Goal: Task Accomplishment & Management: Manage account settings

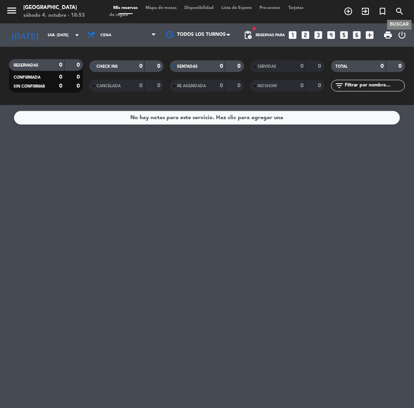
click at [401, 13] on icon "search" at bounding box center [399, 11] width 9 height 9
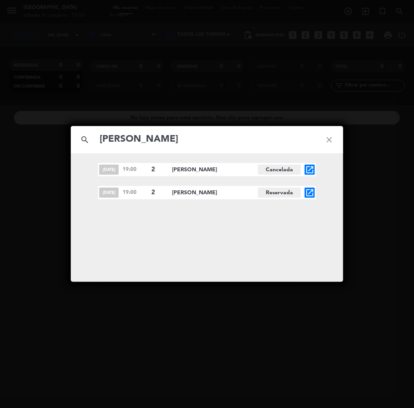
type input "[PERSON_NAME]"
click at [310, 191] on icon "open_in_new" at bounding box center [309, 192] width 9 height 9
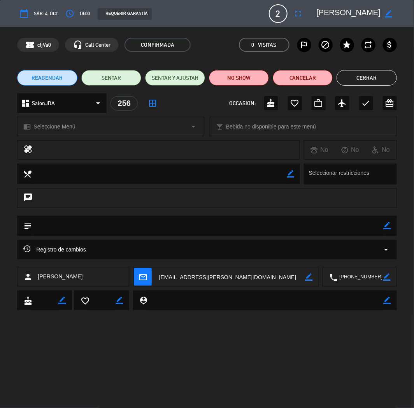
click at [366, 82] on button "Cerrar" at bounding box center [366, 78] width 60 height 16
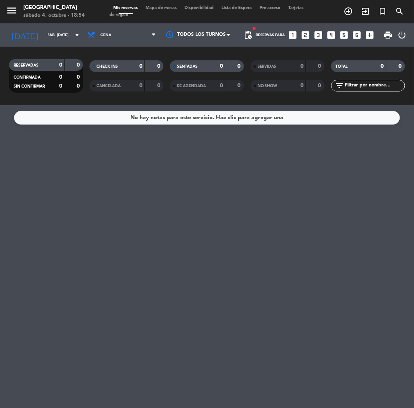
click at [316, 33] on icon "looks_3" at bounding box center [319, 35] width 10 height 10
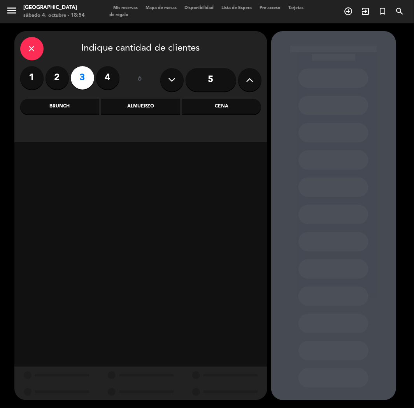
click at [203, 114] on div "close Indique cantidad de clientes 1 2 3 4 ó 5 Brunch Almuerzo Cena" at bounding box center [140, 86] width 253 height 111
click at [221, 110] on div "Cena" at bounding box center [221, 107] width 79 height 16
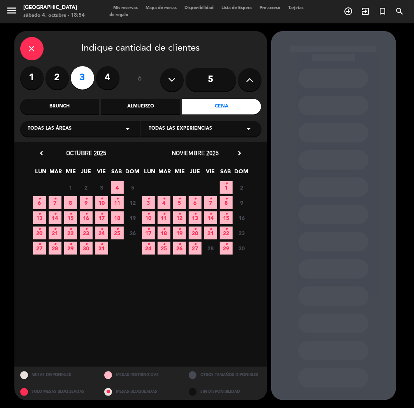
click at [40, 204] on icon "•" at bounding box center [39, 199] width 3 height 12
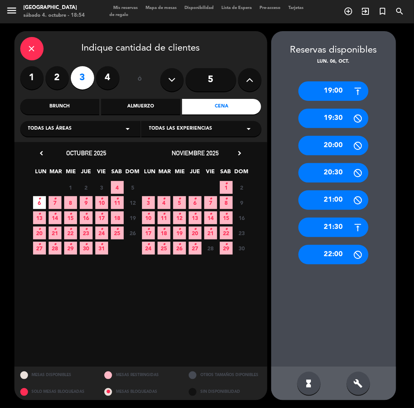
click at [338, 226] on div "21:30" at bounding box center [333, 226] width 70 height 19
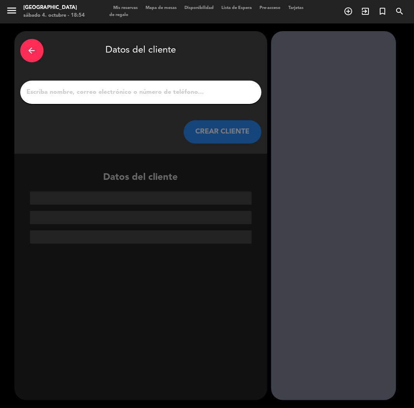
paste input "[PERSON_NAME] Pesoa"
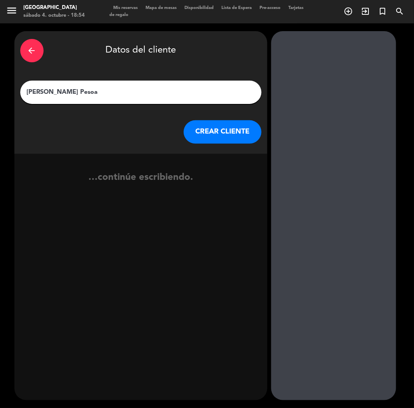
click at [154, 88] on input "[PERSON_NAME] Pesoa" at bounding box center [141, 92] width 230 height 11
type input "[PERSON_NAME] Pesoa"
click at [232, 134] on button "CREAR CLIENTE" at bounding box center [223, 131] width 78 height 23
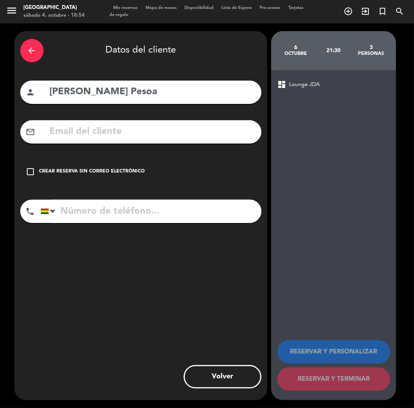
drag, startPoint x: 67, startPoint y: 142, endPoint x: 72, endPoint y: 138, distance: 6.9
click at [68, 142] on div "mail_outline" at bounding box center [140, 131] width 241 height 23
click at [72, 138] on input "text" at bounding box center [152, 132] width 207 height 16
paste input "[EMAIL_ADDRESS][DOMAIN_NAME]"
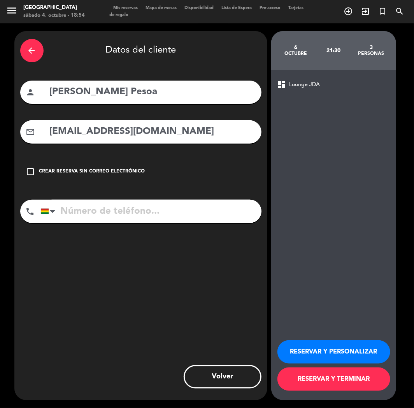
type input "[EMAIL_ADDRESS][DOMAIN_NAME]"
click at [107, 219] on input "tel" at bounding box center [150, 211] width 221 height 23
paste input "[PHONE_NUMBER]"
drag, startPoint x: 87, startPoint y: 201, endPoint x: 95, endPoint y: 209, distance: 11.3
click at [89, 203] on input "tel" at bounding box center [150, 211] width 221 height 23
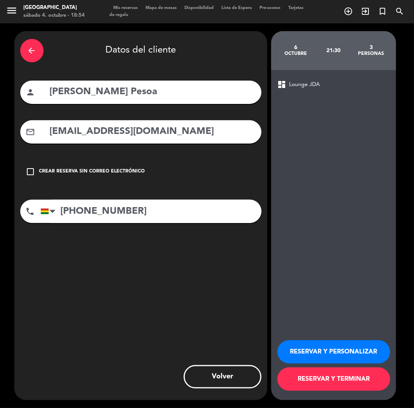
type input "[PHONE_NUMBER]"
click at [327, 351] on button "RESERVAR Y PERSONALIZAR" at bounding box center [333, 351] width 113 height 23
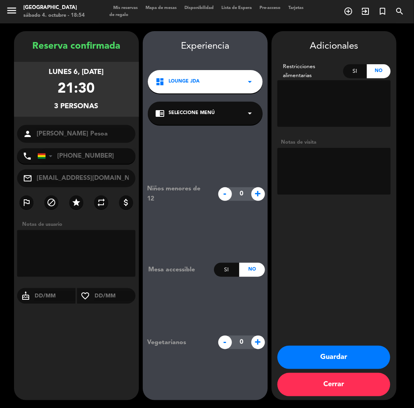
click at [324, 357] on button "Guardar" at bounding box center [333, 356] width 113 height 23
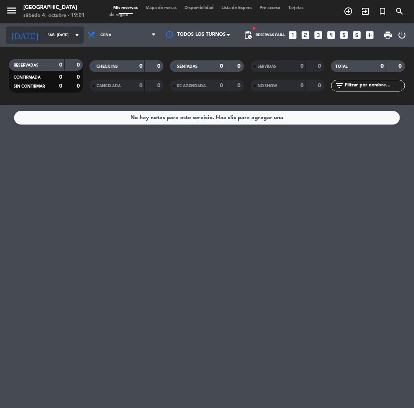
click at [51, 38] on input "sáb. [DATE]" at bounding box center [70, 35] width 53 height 12
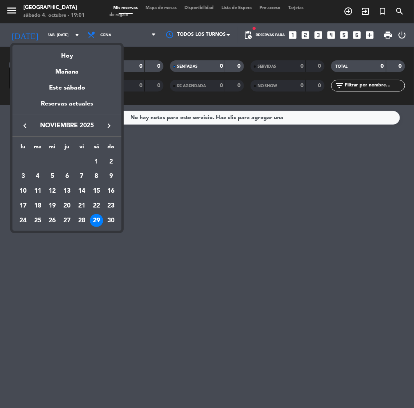
click at [24, 130] on button "keyboard_arrow_left" at bounding box center [25, 126] width 14 height 10
click at [99, 178] on div "4" at bounding box center [96, 176] width 13 height 13
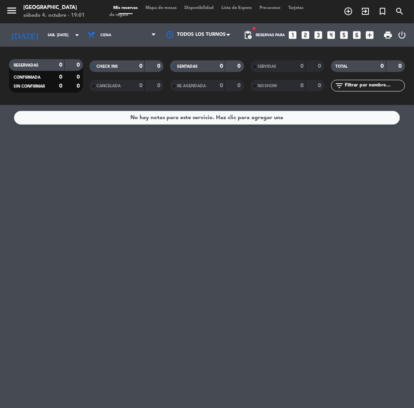
type input "sáb. [DATE]"
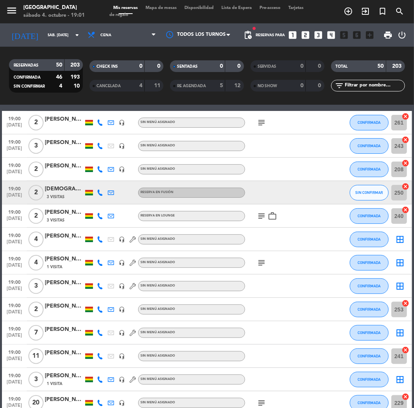
scroll to position [130, 0]
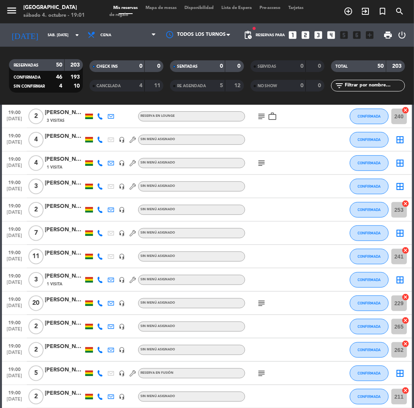
click at [64, 255] on div "[PERSON_NAME] [PERSON_NAME]" at bounding box center [64, 253] width 39 height 9
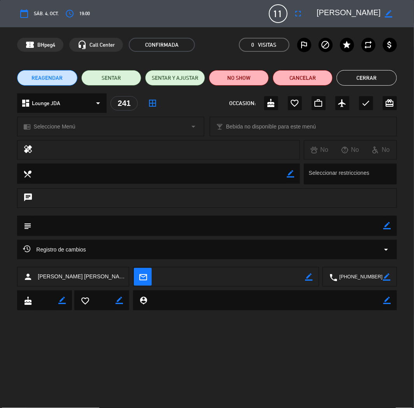
click at [359, 277] on textarea at bounding box center [360, 276] width 46 height 19
click at [354, 9] on textarea at bounding box center [349, 14] width 64 height 14
